Goal: Task Accomplishment & Management: Manage account settings

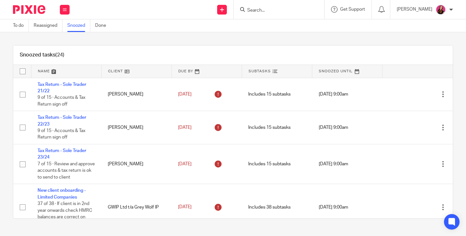
click at [67, 11] on button at bounding box center [65, 10] width 10 height 10
click at [66, 31] on link "Work" at bounding box center [61, 30] width 11 height 5
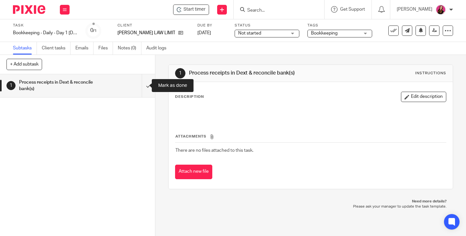
drag, startPoint x: 141, startPoint y: 86, endPoint x: 146, endPoint y: 59, distance: 27.9
click at [142, 86] on input "submit" at bounding box center [77, 85] width 155 height 23
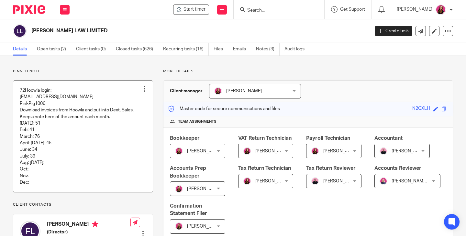
click at [143, 90] on div at bounding box center [144, 89] width 6 height 6
click at [140, 113] on span "Edit note" at bounding box center [131, 114] width 18 height 5
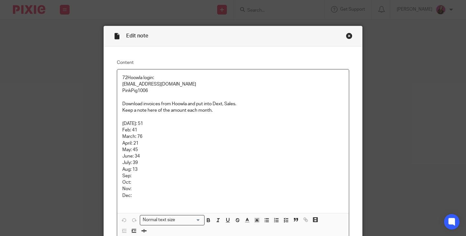
click at [136, 170] on p "Aug: 13" at bounding box center [232, 170] width 221 height 6
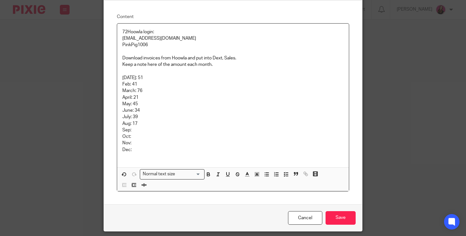
scroll to position [68, 0]
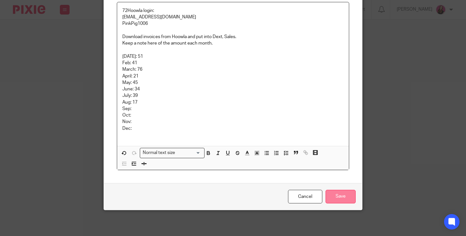
click at [341, 195] on input "Save" at bounding box center [340, 197] width 30 height 14
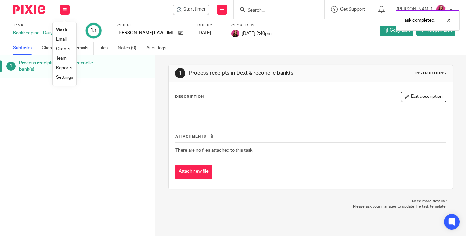
click at [62, 29] on link "Work" at bounding box center [61, 30] width 11 height 5
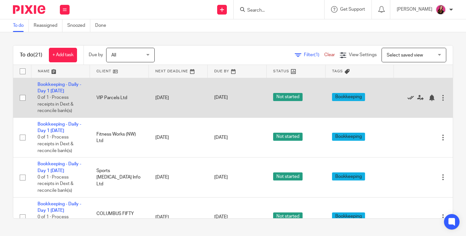
click at [407, 97] on icon at bounding box center [410, 98] width 6 height 6
drag, startPoint x: 392, startPoint y: 98, endPoint x: 392, endPoint y: 91, distance: 7.1
click at [400, 98] on div at bounding box center [419, 97] width 39 height 6
click at [407, 97] on icon at bounding box center [410, 98] width 6 height 6
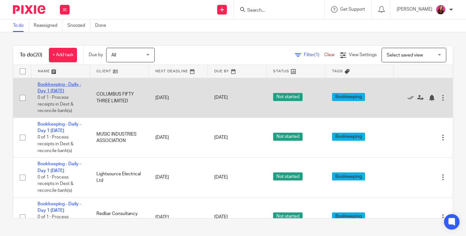
click at [51, 83] on link "Bookkeeping - Daily - Day 1 [DATE]" at bounding box center [60, 87] width 44 height 11
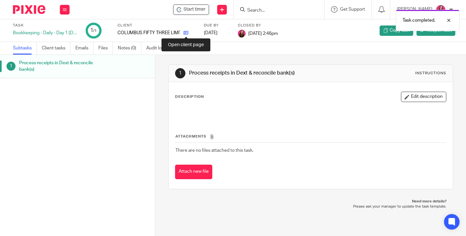
click at [186, 33] on icon at bounding box center [185, 32] width 5 height 5
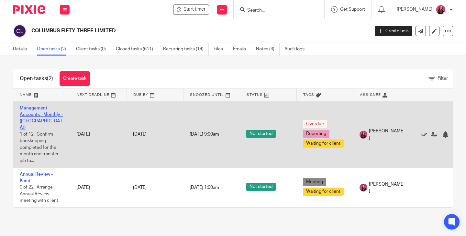
click at [39, 109] on link "Management Accounts - Monthly - ([GEOGRAPHIC_DATA])" at bounding box center [41, 118] width 43 height 24
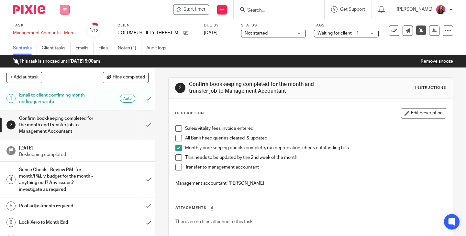
click at [63, 12] on button at bounding box center [65, 10] width 10 height 10
click at [63, 27] on li "Work" at bounding box center [64, 30] width 17 height 9
click at [63, 31] on link "Work" at bounding box center [61, 30] width 11 height 5
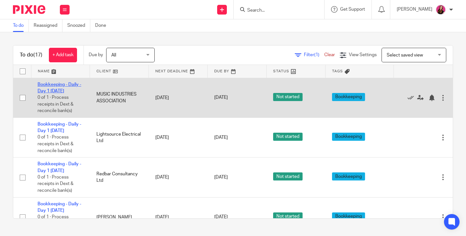
click at [71, 85] on link "Bookkeeping - Daily - Day 1 [DATE]" at bounding box center [60, 87] width 44 height 11
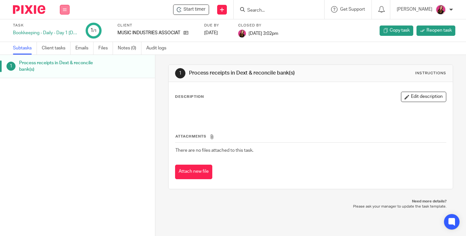
click at [66, 12] on button at bounding box center [65, 10] width 10 height 10
click at [65, 28] on li "Work" at bounding box center [64, 30] width 17 height 9
click at [294, 9] on input "Search" at bounding box center [275, 11] width 58 height 6
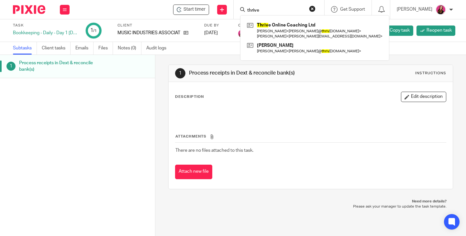
type input "thrive"
click button "submit" at bounding box center [0, 0] width 0 height 0
click at [64, 8] on icon at bounding box center [65, 10] width 4 height 4
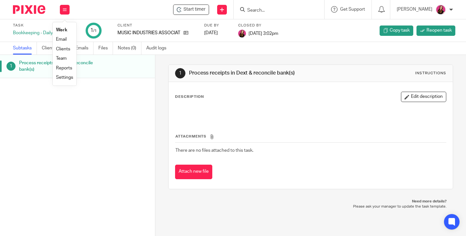
click at [63, 29] on link "Work" at bounding box center [61, 30] width 11 height 5
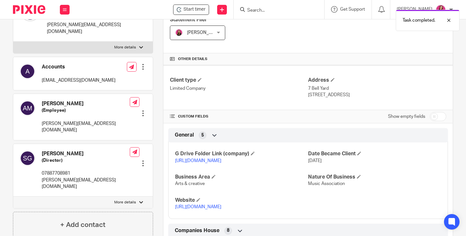
scroll to position [291, 0]
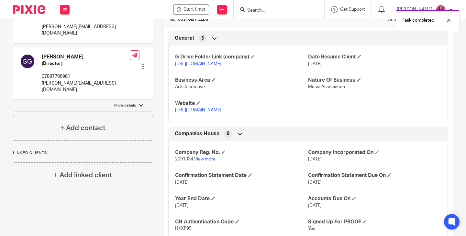
click at [221, 66] on link "https://drive.google.com/drive/folders/1wyj64cxAs7VhW543pF8xbBZZaxRID6fO?usp=dr…" at bounding box center [198, 64] width 46 height 5
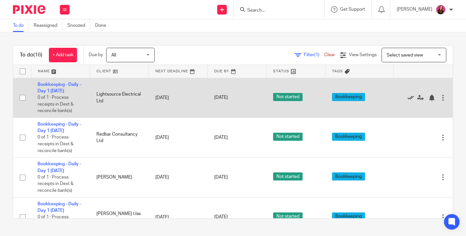
click at [407, 98] on icon at bounding box center [410, 98] width 6 height 6
click at [407, 97] on icon at bounding box center [410, 98] width 6 height 6
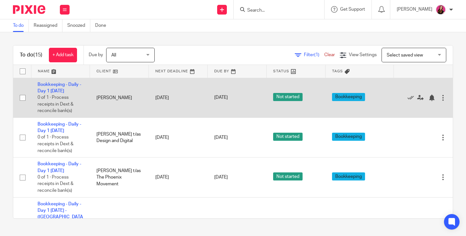
click at [407, 98] on icon at bounding box center [410, 98] width 6 height 6
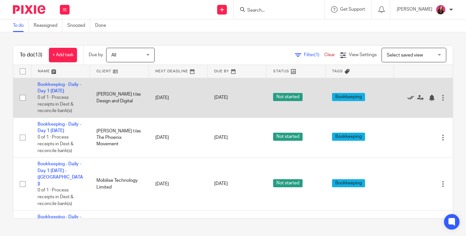
click at [407, 97] on icon at bounding box center [410, 98] width 6 height 6
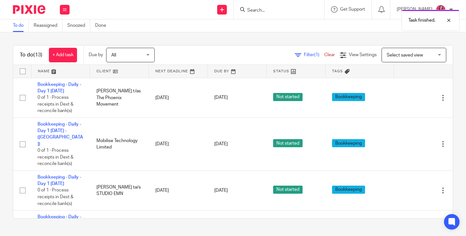
click at [407, 97] on icon at bounding box center [410, 98] width 6 height 6
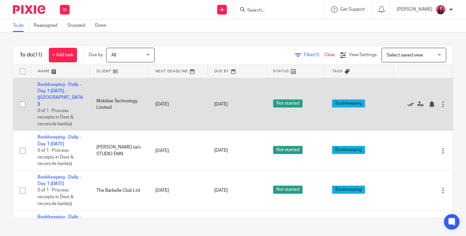
click at [407, 102] on icon at bounding box center [410, 104] width 6 height 6
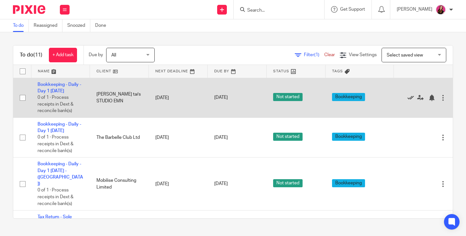
click at [407, 98] on icon at bounding box center [410, 98] width 6 height 6
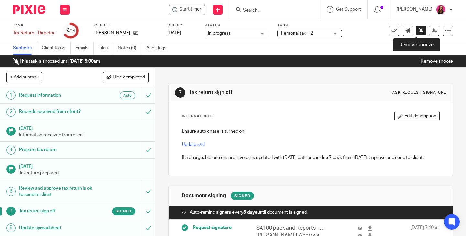
click at [418, 31] on icon at bounding box center [420, 30] width 5 height 5
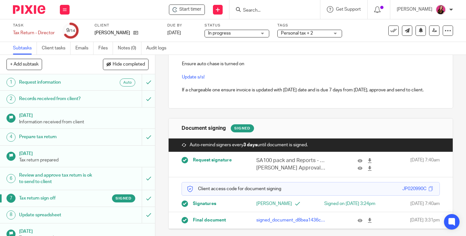
scroll to position [97, 0]
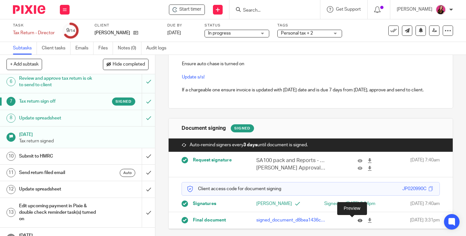
click at [357, 220] on icon at bounding box center [359, 220] width 5 height 5
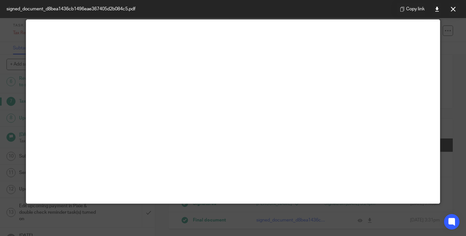
scroll to position [28, 0]
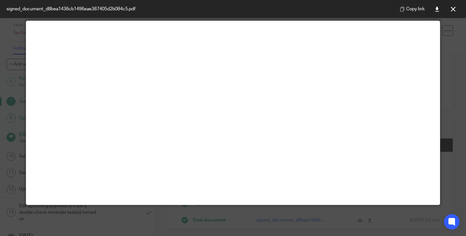
drag, startPoint x: 450, startPoint y: 10, endPoint x: 439, endPoint y: 6, distance: 11.8
click at [451, 10] on icon at bounding box center [452, 9] width 5 height 5
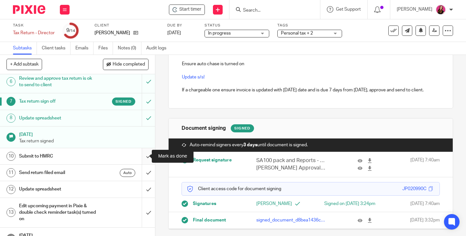
click at [144, 156] on input "submit" at bounding box center [77, 156] width 155 height 16
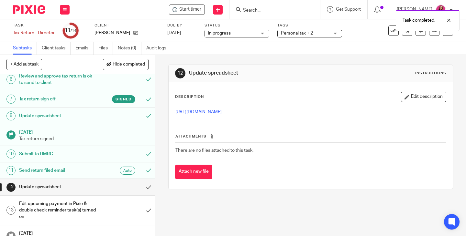
scroll to position [110, 0]
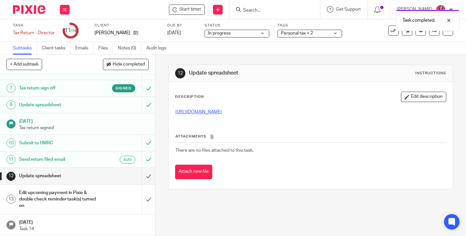
click at [221, 113] on link "[URL][DOMAIN_NAME]" at bounding box center [198, 112] width 46 height 5
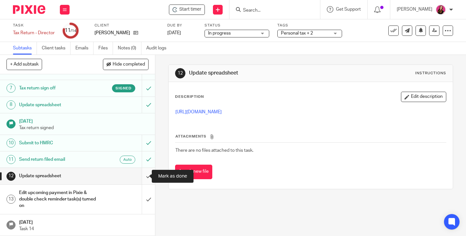
click at [142, 175] on input "submit" at bounding box center [77, 176] width 155 height 16
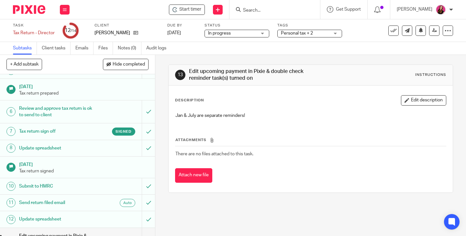
scroll to position [110, 0]
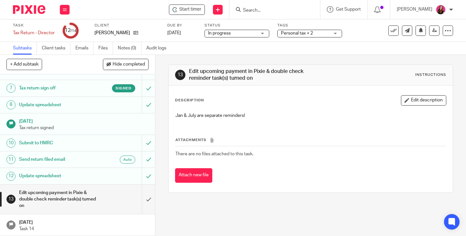
click at [336, 34] on div "Personal tax + 2" at bounding box center [309, 34] width 65 height 8
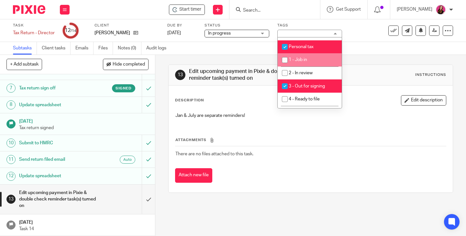
scroll to position [97, 0]
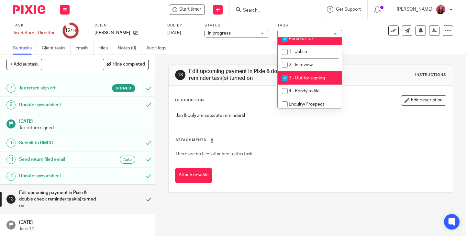
click at [314, 77] on span "3 - Out for signing" at bounding box center [306, 78] width 36 height 5
checkbox input "false"
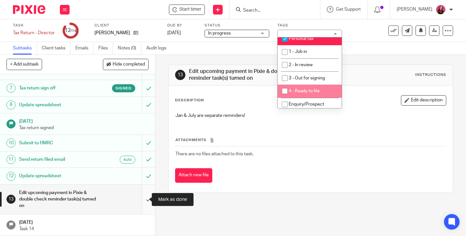
click at [141, 200] on input "submit" at bounding box center [77, 199] width 155 height 29
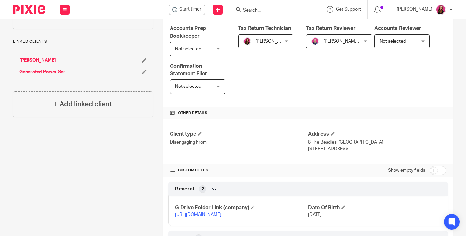
scroll to position [194, 0]
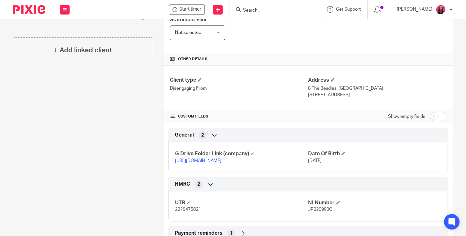
click at [429, 121] on input "checkbox" at bounding box center [437, 116] width 16 height 9
checkbox input "true"
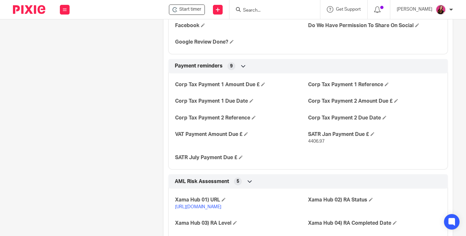
scroll to position [1067, 0]
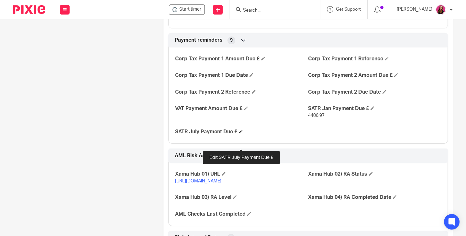
click at [242, 134] on span at bounding box center [241, 132] width 4 height 4
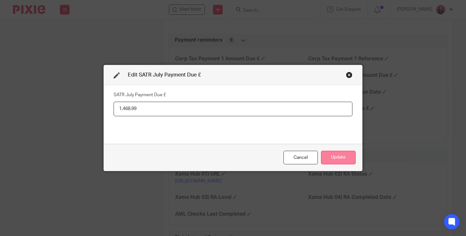
type input "1,468.99"
click at [342, 160] on button "Update" at bounding box center [338, 158] width 35 height 14
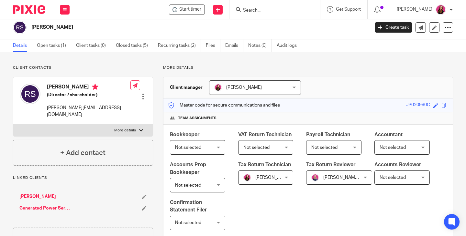
scroll to position [0, 0]
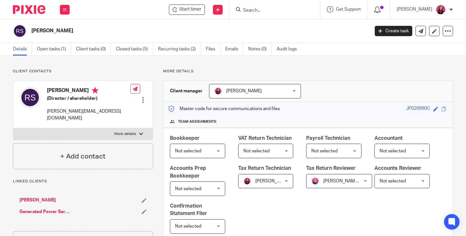
click at [380, 8] on icon at bounding box center [377, 9] width 6 height 6
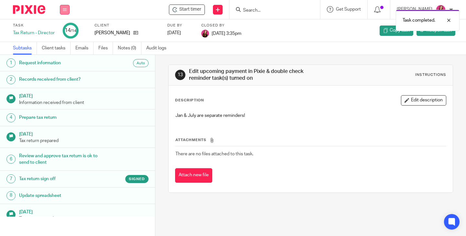
click at [65, 10] on icon at bounding box center [65, 10] width 4 height 4
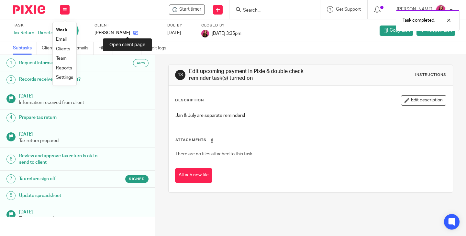
click at [133, 32] on icon at bounding box center [135, 32] width 5 height 5
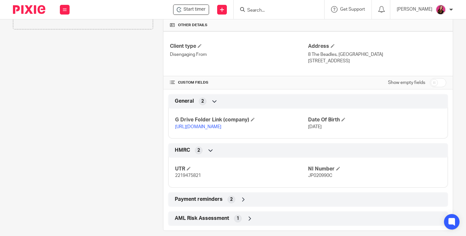
scroll to position [250, 0]
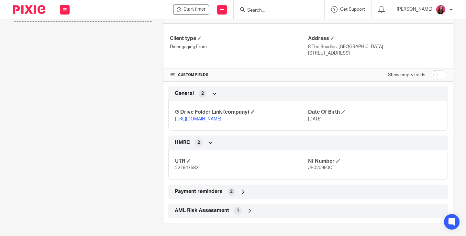
click at [221, 120] on link "https://drive.google.com/drive/folders/1i1H-UAkXmKAjeoWYaifVF2F1UrrmpdZm?usp=dr…" at bounding box center [198, 119] width 46 height 5
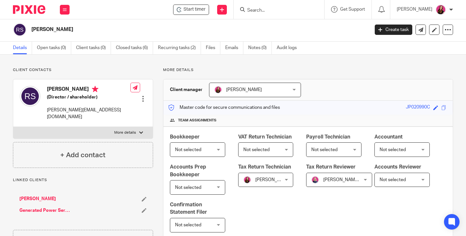
scroll to position [0, 0]
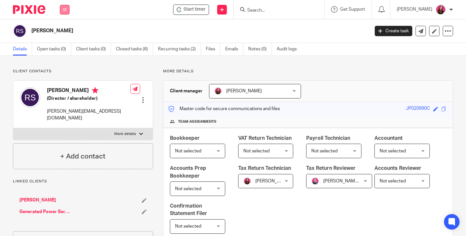
drag, startPoint x: 65, startPoint y: 10, endPoint x: 63, endPoint y: 16, distance: 5.7
click at [65, 10] on icon at bounding box center [65, 10] width 4 height 4
click at [63, 27] on li "Work" at bounding box center [64, 30] width 17 height 9
click at [63, 28] on link "Work" at bounding box center [61, 30] width 10 height 5
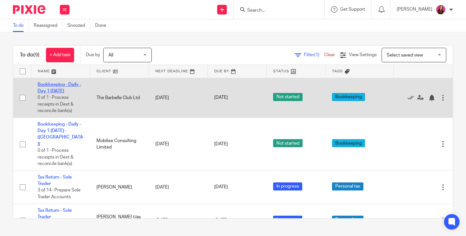
click at [63, 85] on link "Bookkeeping - Daily - Day 1 [DATE]" at bounding box center [60, 87] width 44 height 11
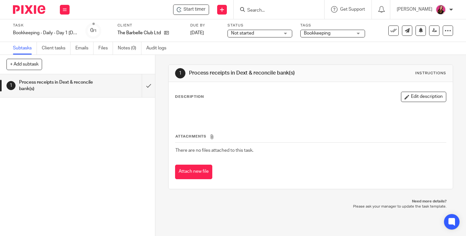
click at [169, 33] on div "The Barbelle Club Ltd" at bounding box center [149, 33] width 65 height 6
click at [167, 34] on icon at bounding box center [166, 32] width 5 height 5
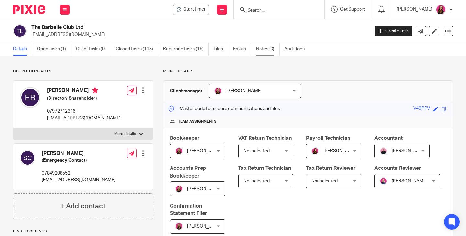
click at [266, 53] on link "Notes (3)" at bounding box center [268, 49] width 24 height 13
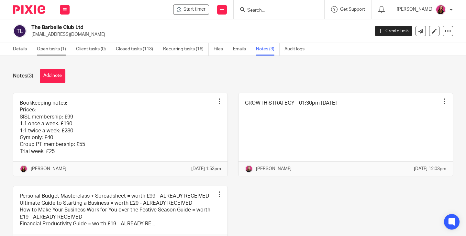
click at [57, 49] on link "Open tasks (1)" at bounding box center [54, 49] width 34 height 13
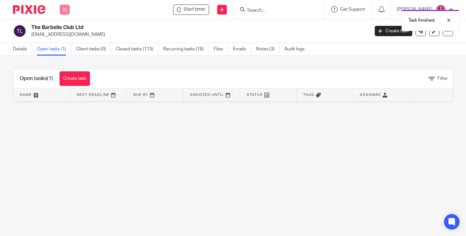
click at [63, 14] on button at bounding box center [65, 10] width 10 height 10
click at [64, 28] on link "Work" at bounding box center [61, 30] width 10 height 5
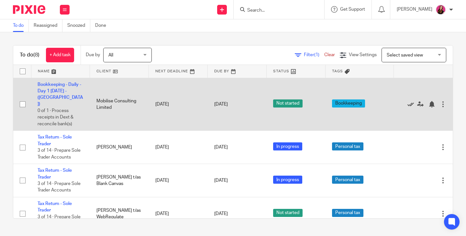
click at [407, 101] on icon at bounding box center [410, 104] width 6 height 6
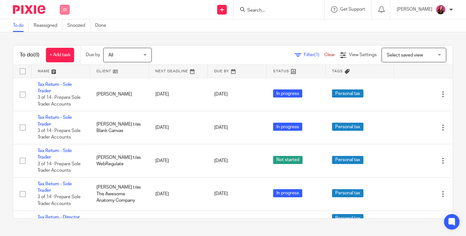
click at [66, 12] on button at bounding box center [65, 10] width 10 height 10
click at [62, 60] on link "Team" at bounding box center [61, 58] width 11 height 5
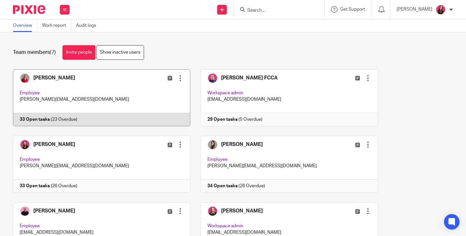
click at [45, 118] on link at bounding box center [97, 98] width 188 height 57
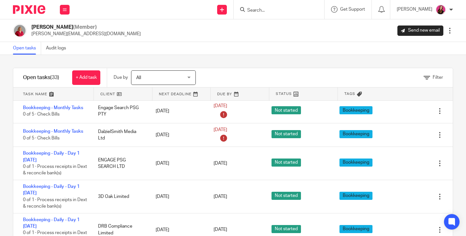
scroll to position [550, 0]
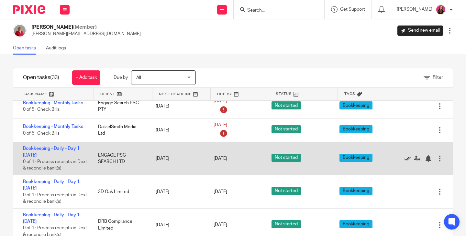
click at [404, 156] on icon at bounding box center [407, 159] width 6 height 6
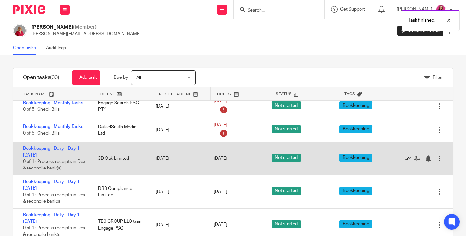
click at [404, 156] on icon at bounding box center [407, 159] width 6 height 6
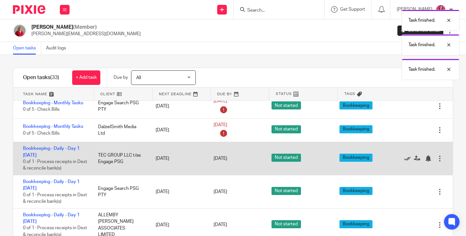
click at [404, 156] on icon at bounding box center [407, 159] width 6 height 6
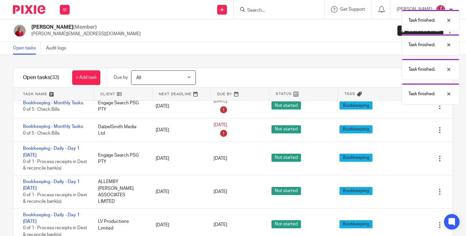
click at [404, 156] on icon at bounding box center [407, 159] width 6 height 6
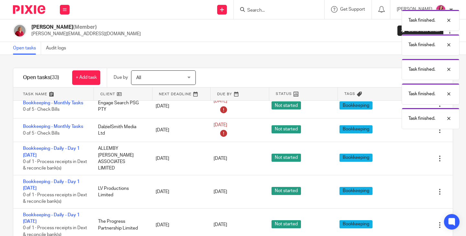
click at [404, 156] on icon at bounding box center [407, 159] width 6 height 6
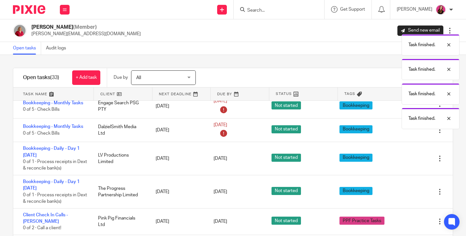
click at [404, 156] on icon at bounding box center [407, 159] width 6 height 6
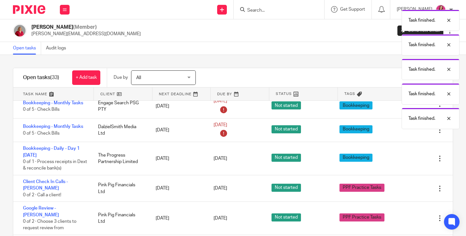
click at [404, 156] on icon at bounding box center [407, 159] width 6 height 6
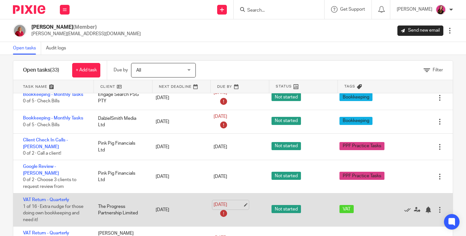
scroll to position [0, 0]
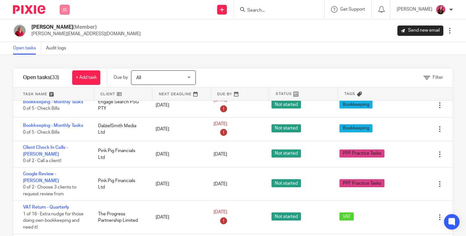
click at [62, 10] on button at bounding box center [65, 10] width 10 height 10
click at [67, 58] on link "Team" at bounding box center [61, 58] width 11 height 5
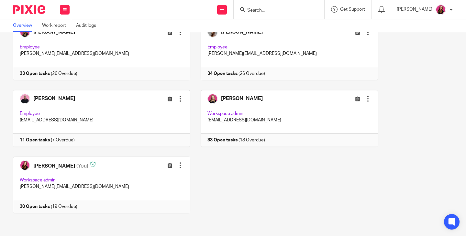
scroll to position [48, 0]
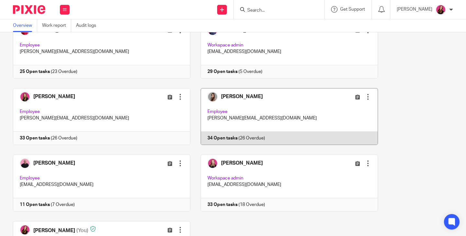
click at [214, 137] on link at bounding box center [284, 116] width 188 height 57
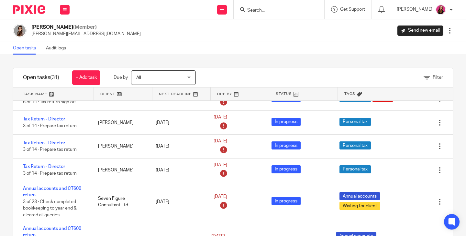
scroll to position [713, 0]
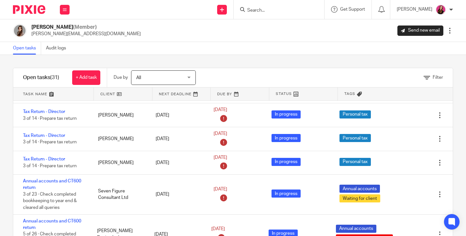
click at [67, 16] on div "Work Email Clients Team Reports Settings" at bounding box center [64, 9] width 23 height 19
click at [63, 29] on link "Work" at bounding box center [61, 30] width 10 height 5
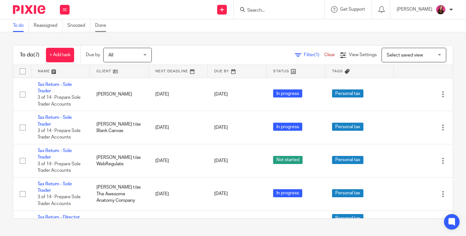
click at [104, 25] on link "Done" at bounding box center [103, 25] width 16 height 13
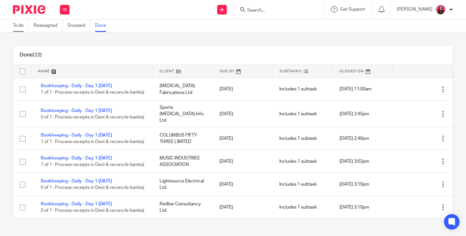
click at [24, 23] on link "To do" at bounding box center [21, 25] width 16 height 13
